Goal: Information Seeking & Learning: Learn about a topic

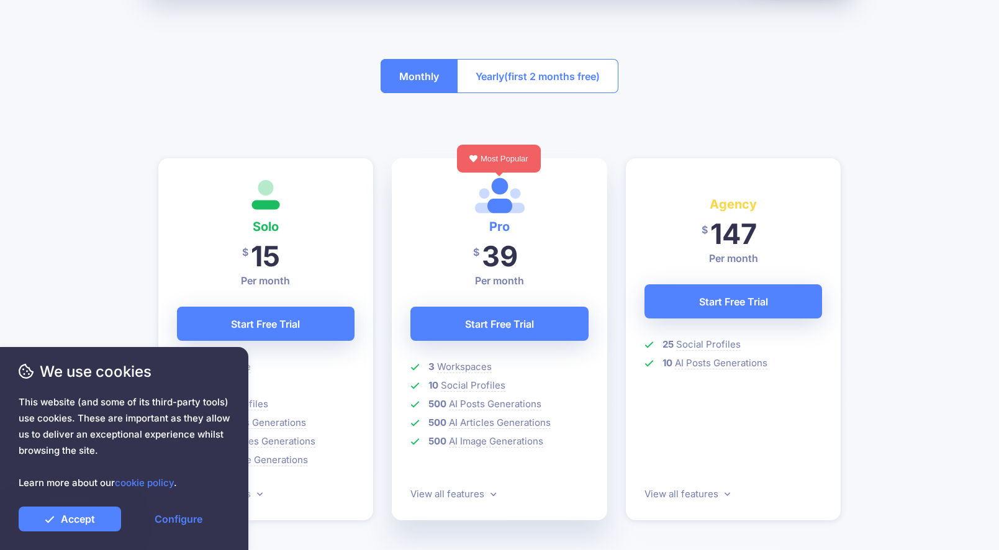
scroll to position [311, 0]
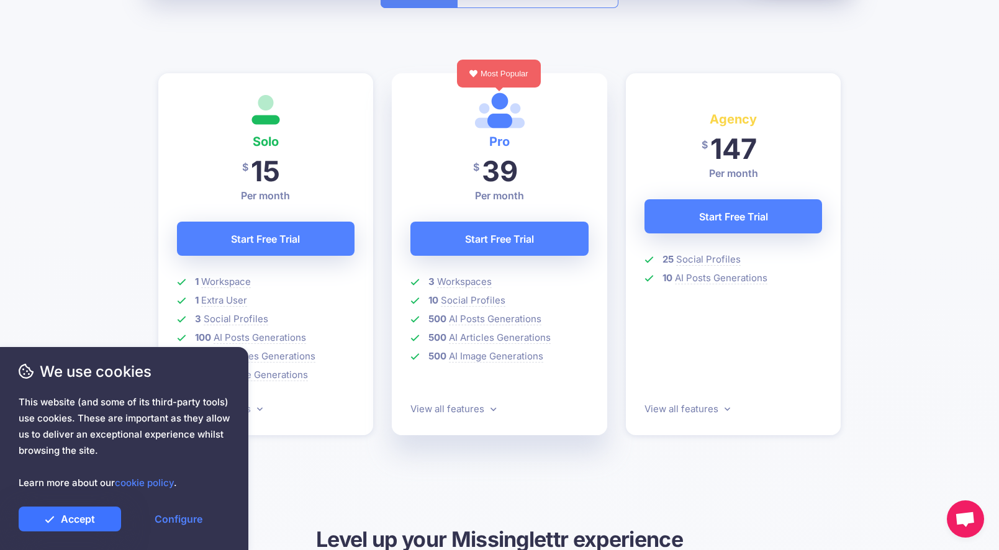
click at [95, 517] on link "Accept" at bounding box center [70, 519] width 102 height 25
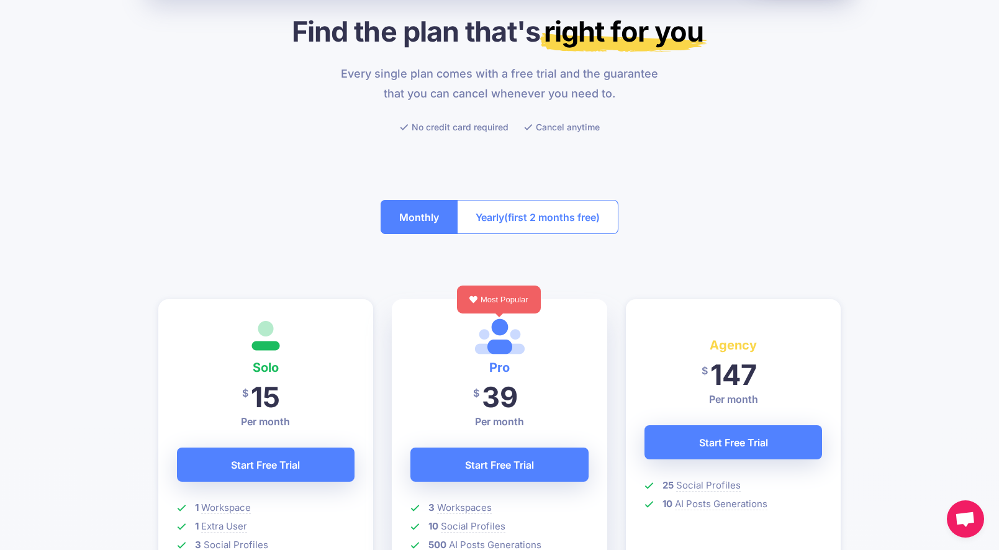
scroll to position [186, 0]
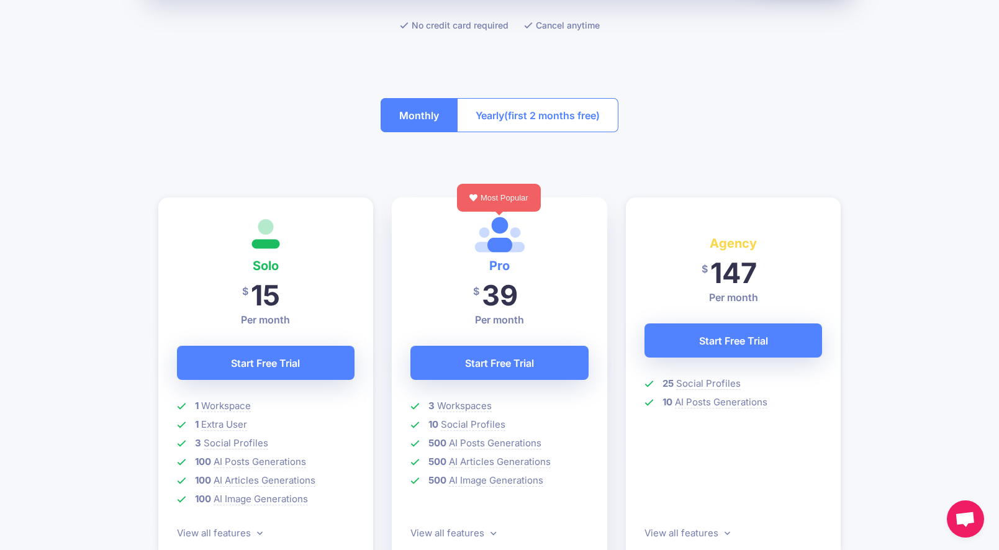
click at [242, 531] on div "We use cookies This website (and some of its third-party tools) use cookies. Th…" at bounding box center [124, 448] width 248 height 203
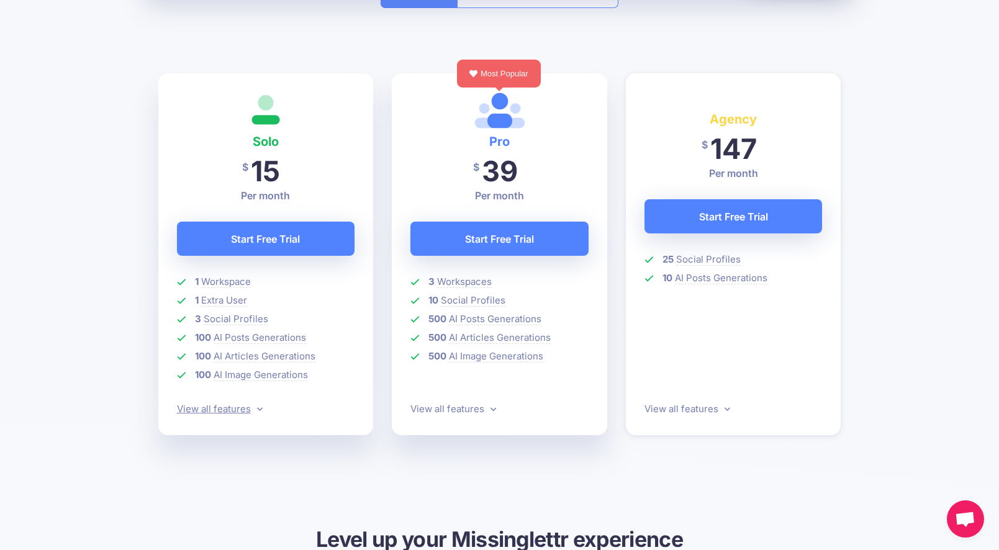
click at [257, 408] on icon at bounding box center [260, 410] width 6 height 4
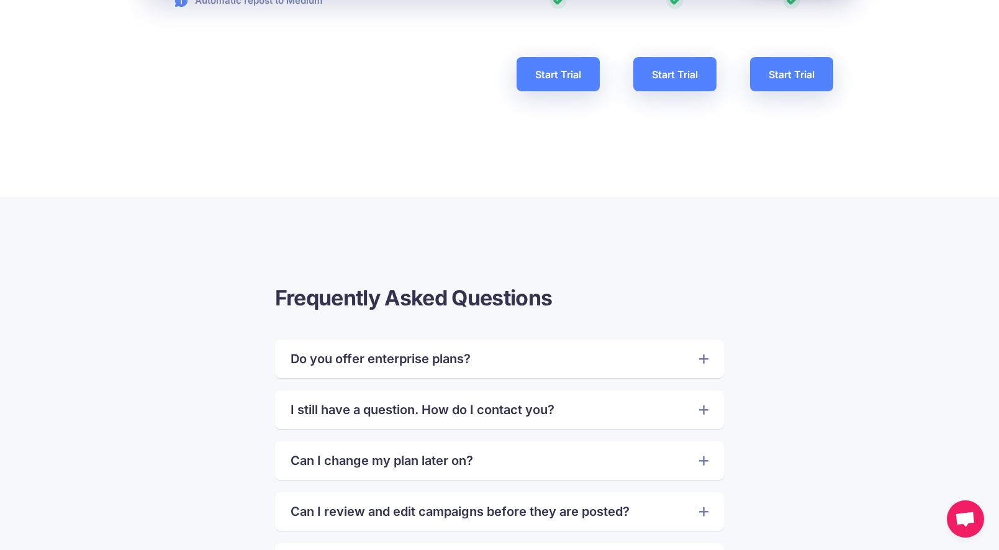
scroll to position [2645, 0]
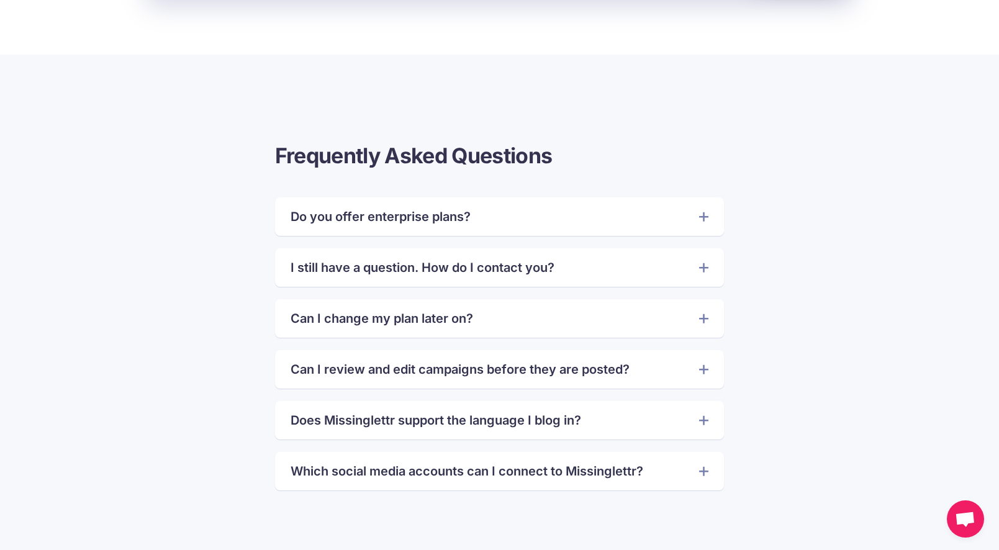
click at [699, 269] on icon at bounding box center [703, 267] width 9 height 12
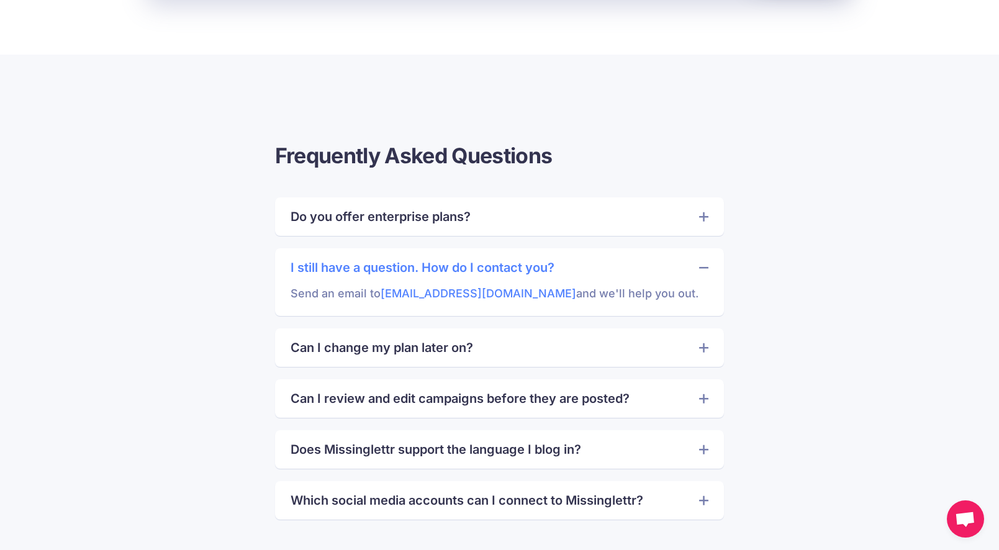
click at [700, 268] on icon at bounding box center [703, 268] width 9 height 2
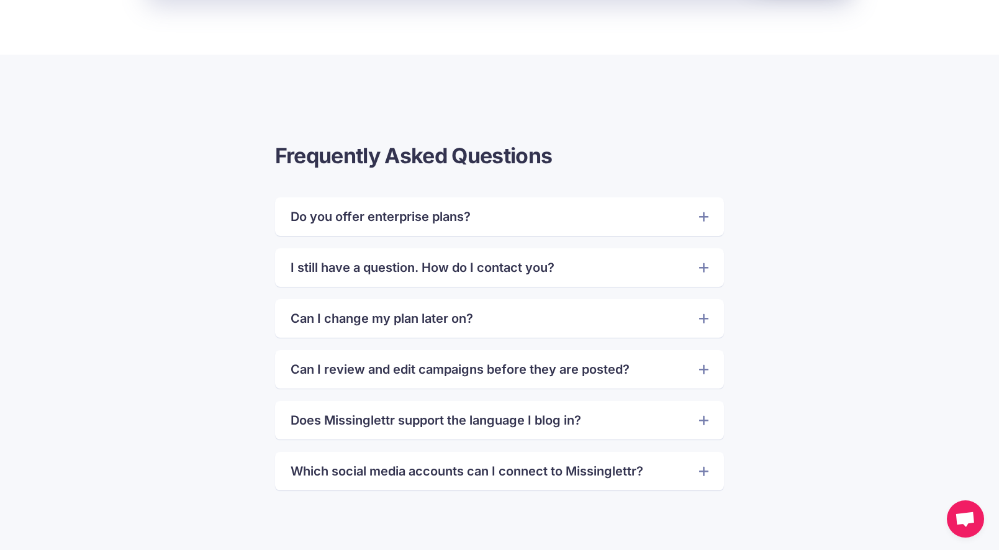
click at [702, 318] on icon at bounding box center [703, 318] width 9 height 9
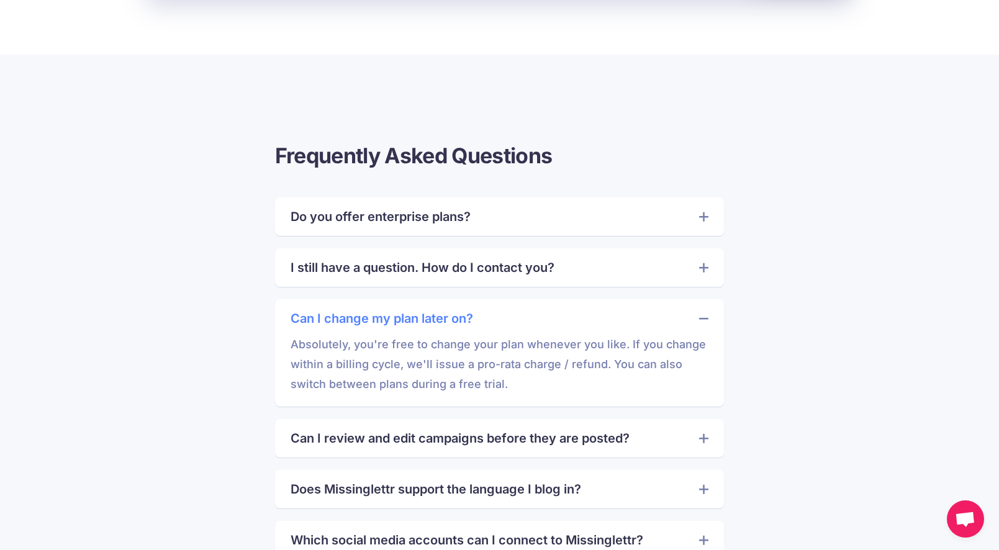
click at [702, 318] on icon at bounding box center [703, 319] width 9 height 2
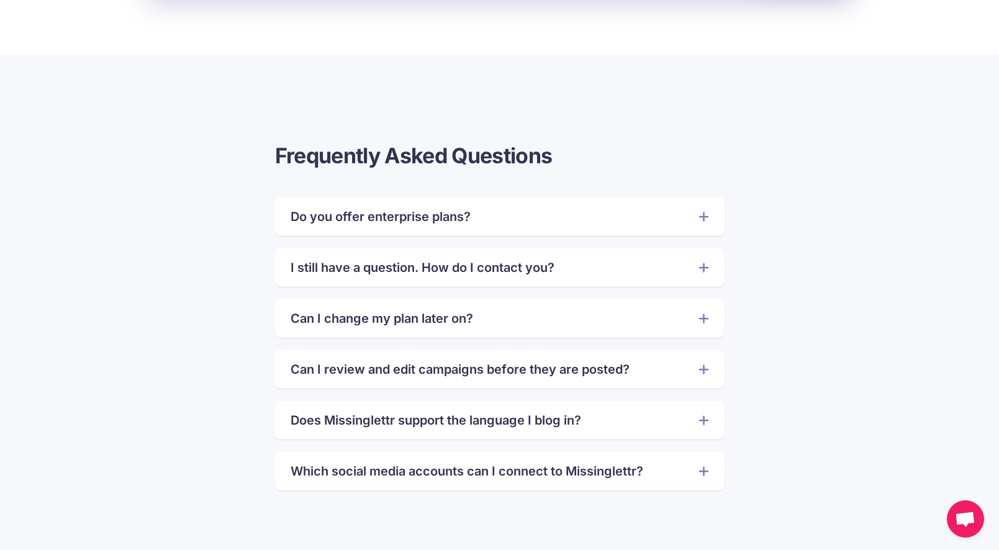
click at [700, 374] on icon at bounding box center [703, 369] width 9 height 12
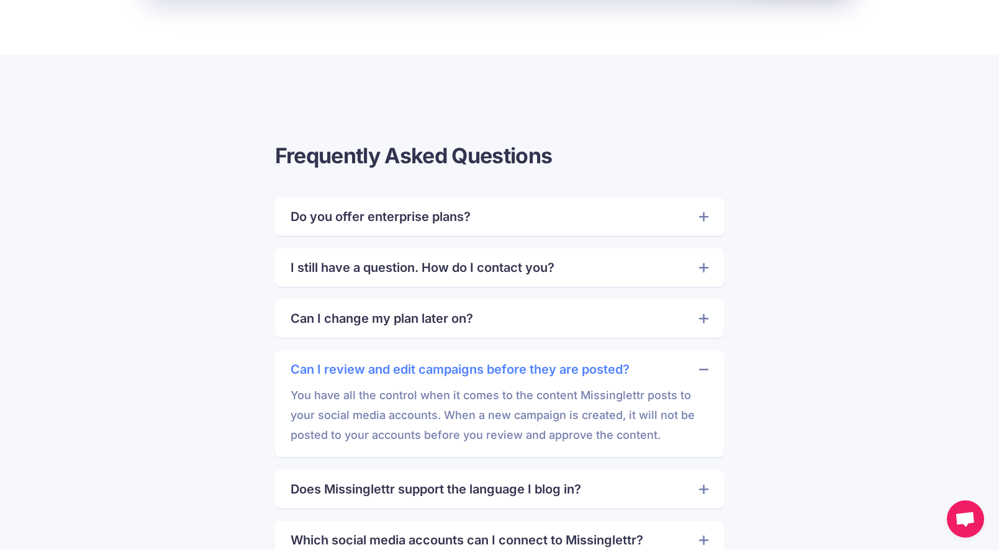
click at [704, 368] on icon at bounding box center [703, 369] width 9 height 12
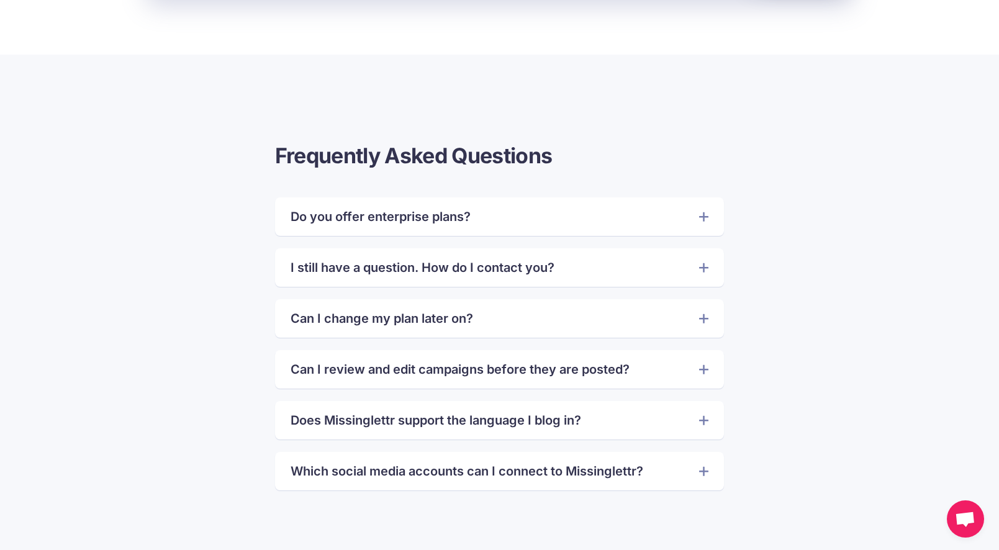
click at [701, 423] on icon at bounding box center [703, 420] width 9 height 12
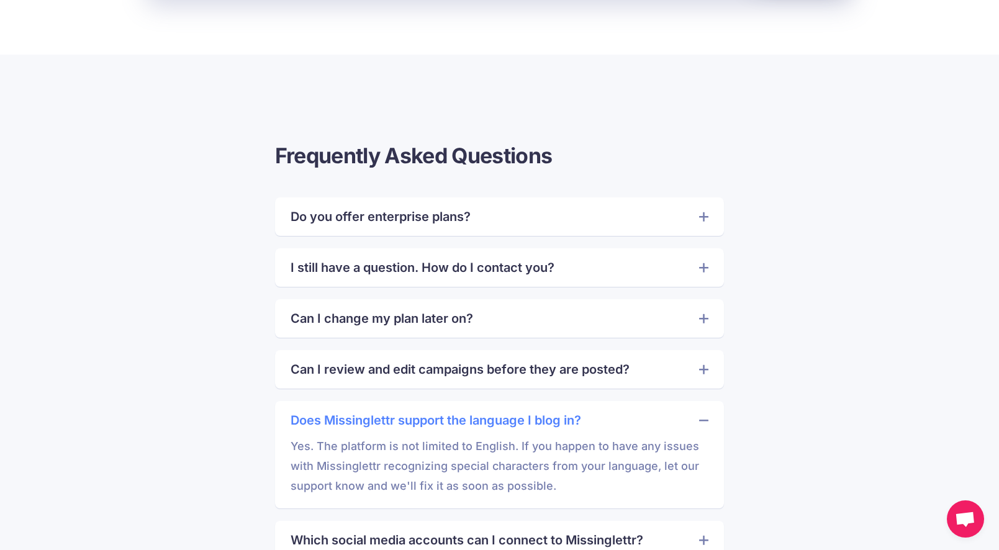
click at [701, 423] on icon at bounding box center [703, 420] width 9 height 12
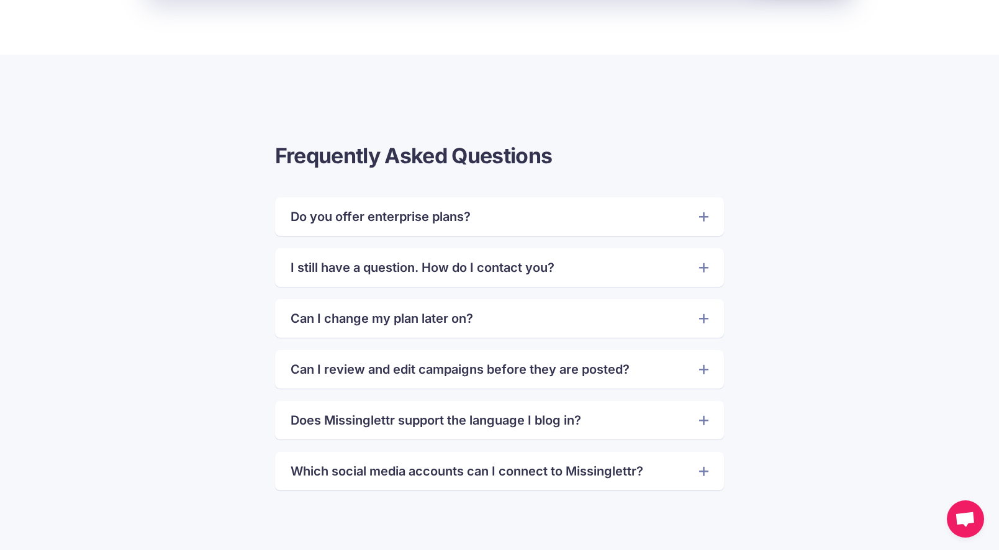
click at [704, 471] on icon at bounding box center [703, 471] width 9 height 9
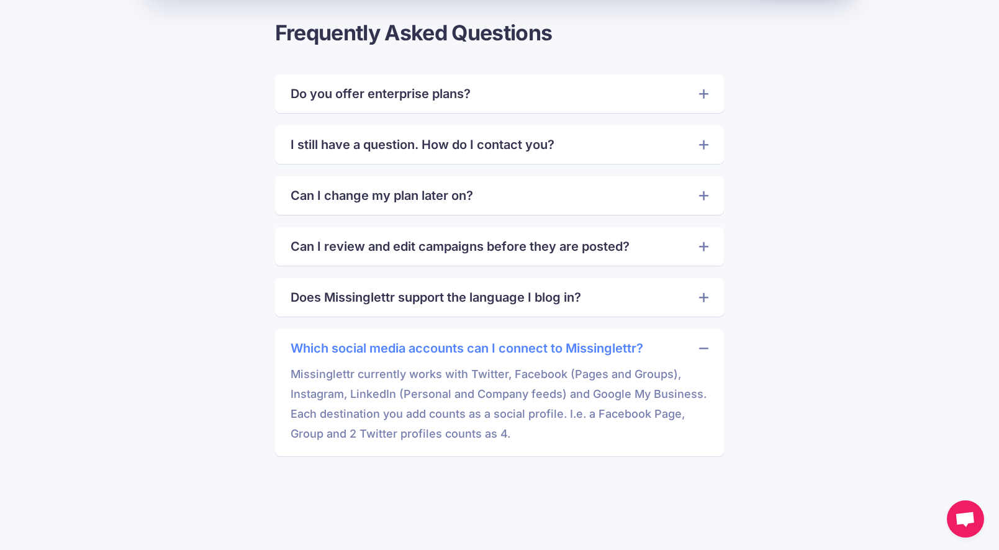
scroll to position [2769, 0]
click at [704, 343] on icon at bounding box center [703, 346] width 9 height 12
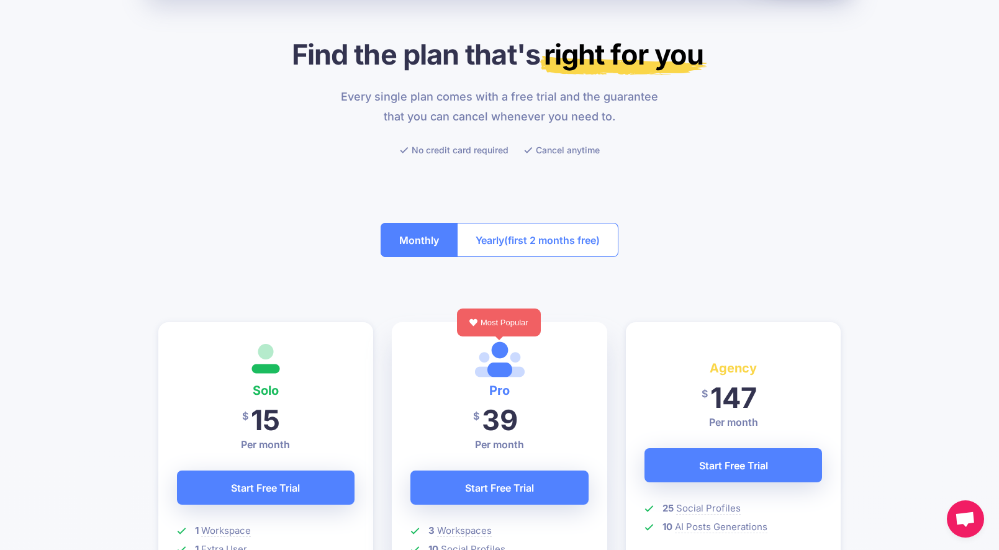
scroll to position [0, 0]
